Goal: Transaction & Acquisition: Purchase product/service

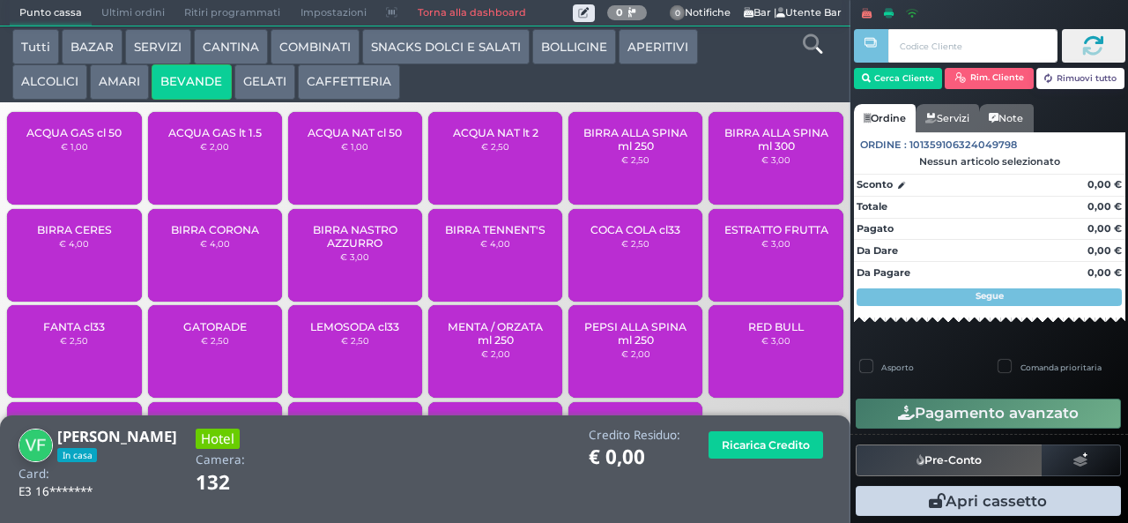
click at [66, 175] on div "ACQUA GAS cl 50 € 1,00" at bounding box center [74, 158] width 134 height 93
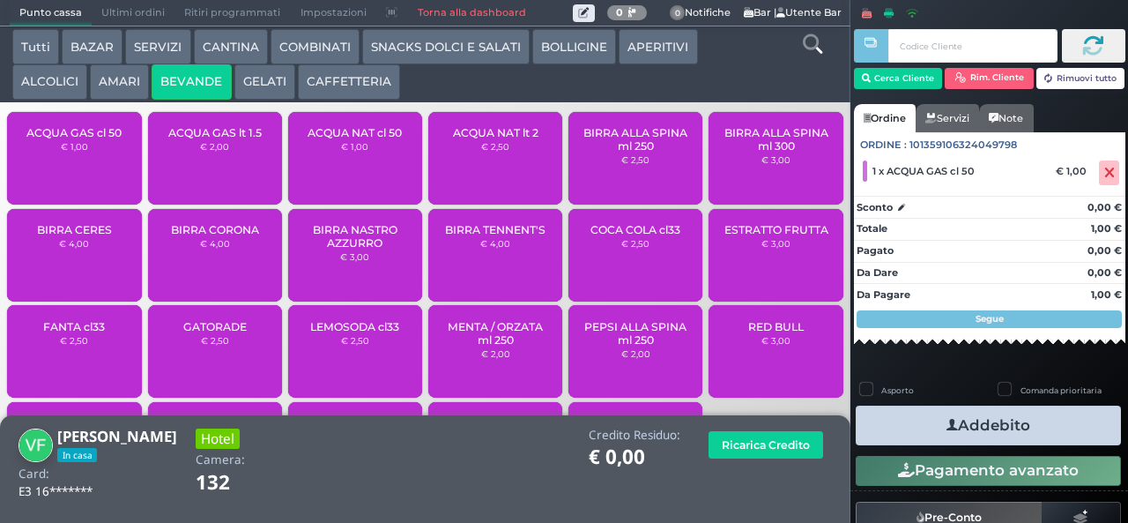
click at [336, 87] on button "CAFFETTERIA" at bounding box center [349, 81] width 102 height 35
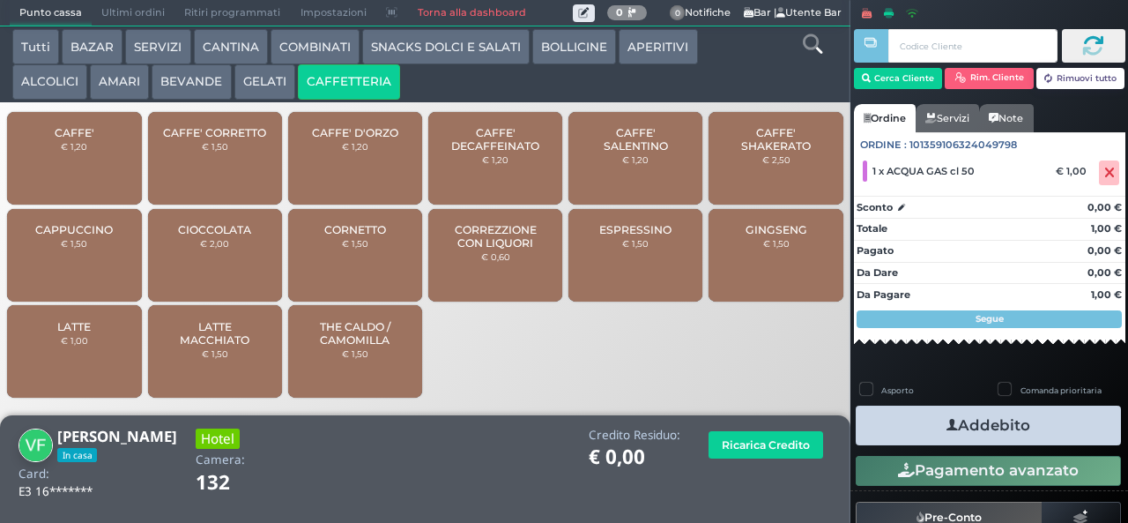
click at [647, 152] on span "CAFFE' SALENTINO" at bounding box center [636, 139] width 105 height 26
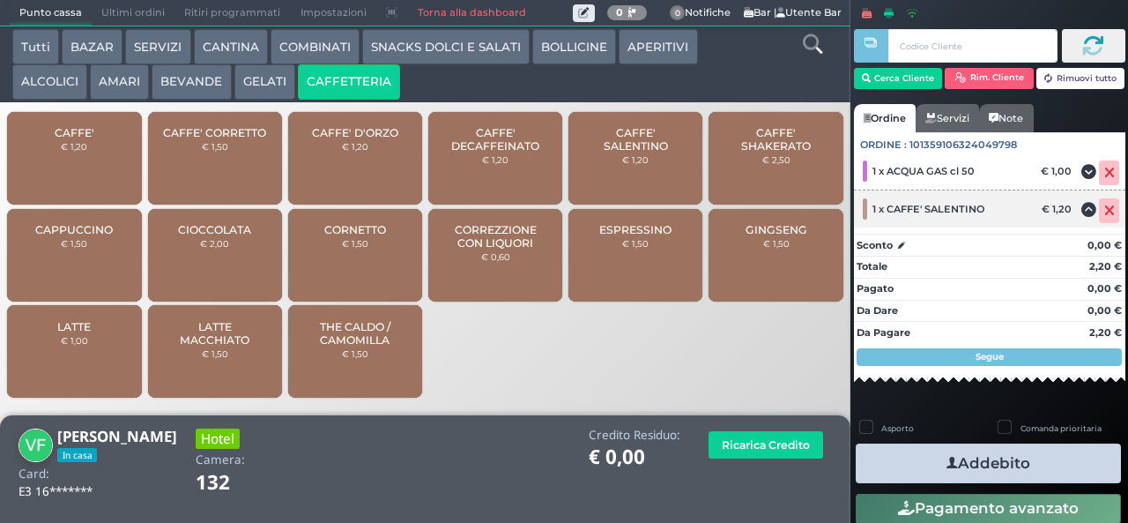
click at [1104, 212] on icon at bounding box center [1109, 211] width 11 height 1
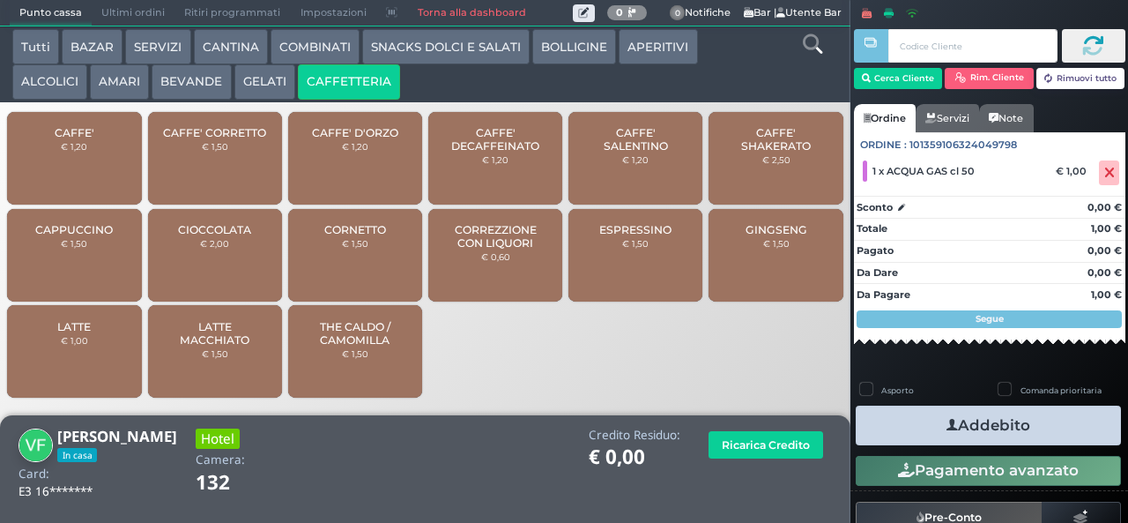
click at [763, 236] on span "GINGSENG" at bounding box center [777, 229] width 62 height 13
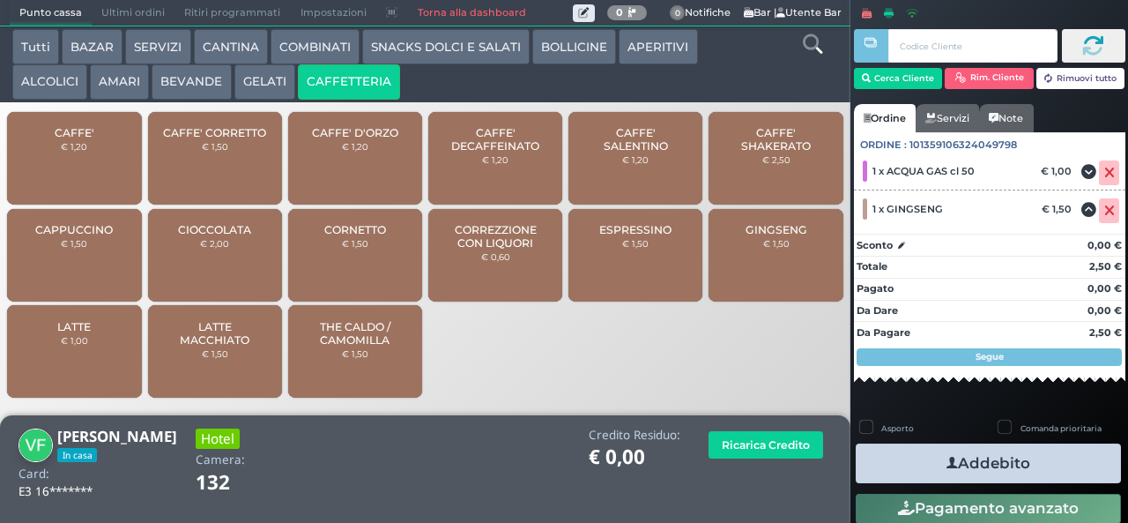
click at [947, 462] on icon "button" at bounding box center [952, 463] width 11 height 19
